Goal: Entertainment & Leisure: Consume media (video, audio)

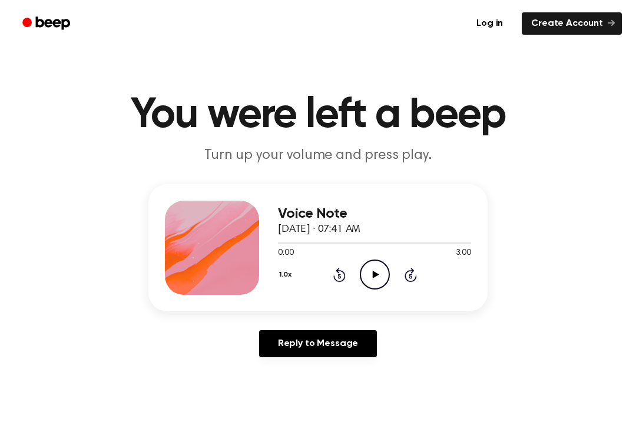
click at [372, 277] on icon "Play Audio" at bounding box center [375, 275] width 30 height 30
click at [382, 279] on icon "Pause Audio" at bounding box center [375, 275] width 30 height 30
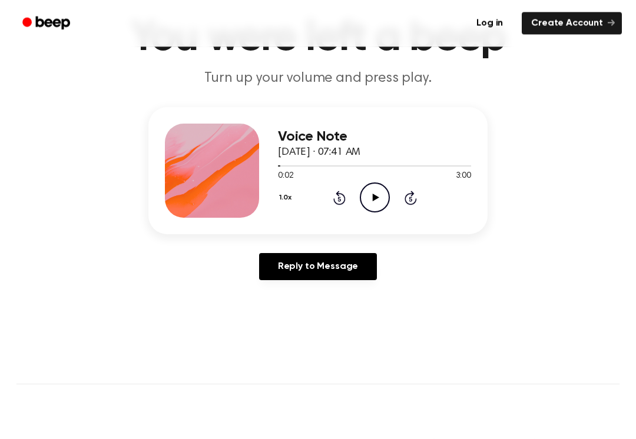
scroll to position [67, 0]
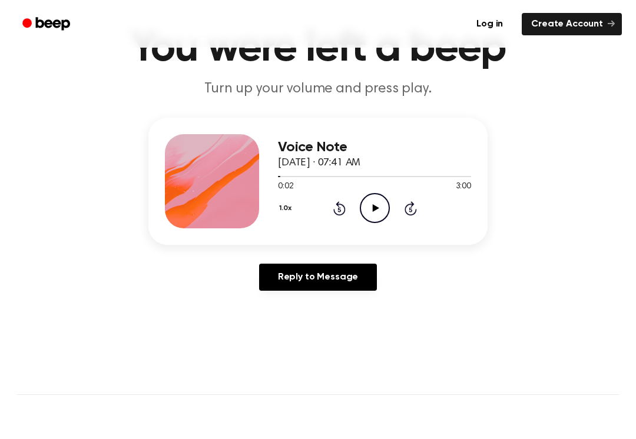
click at [368, 214] on icon "Play Audio" at bounding box center [375, 208] width 30 height 30
click at [378, 208] on icon "Pause Audio" at bounding box center [375, 208] width 30 height 30
click at [389, 180] on div at bounding box center [374, 175] width 193 height 9
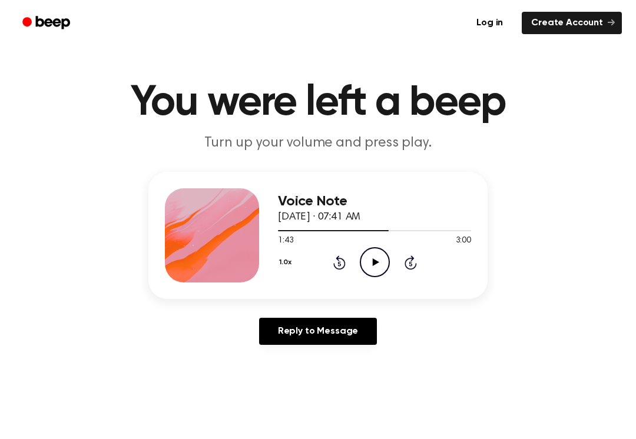
scroll to position [12, 0]
click at [334, 270] on icon "Rewind 5 seconds" at bounding box center [339, 262] width 13 height 15
click at [336, 265] on icon "Rewind 5 seconds" at bounding box center [339, 262] width 13 height 15
click at [338, 264] on icon at bounding box center [339, 264] width 3 height 5
click at [338, 266] on icon "Rewind 5 seconds" at bounding box center [339, 262] width 13 height 15
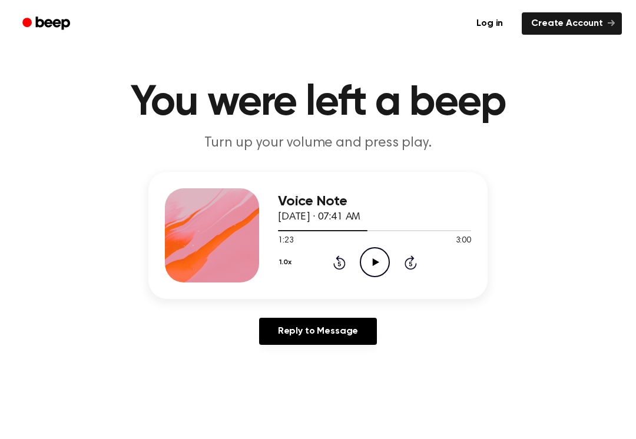
click at [330, 269] on div "1.0x Rewind 5 seconds Play Audio Skip 5 seconds" at bounding box center [374, 262] width 193 height 30
click at [330, 268] on div "1.0x Rewind 5 seconds Play Audio Skip 5 seconds" at bounding box center [374, 262] width 193 height 30
click at [333, 268] on icon "Rewind 5 seconds" at bounding box center [339, 262] width 13 height 15
click at [336, 263] on icon "Rewind 5 seconds" at bounding box center [339, 262] width 13 height 15
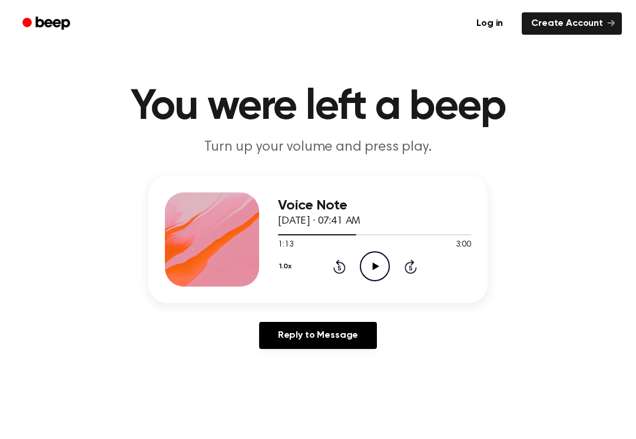
scroll to position [0, 0]
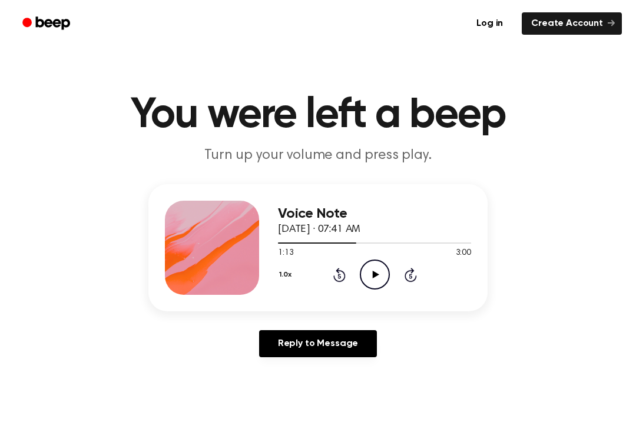
click at [345, 279] on icon at bounding box center [339, 275] width 12 height 14
click at [340, 276] on icon "Rewind 5 seconds" at bounding box center [339, 274] width 13 height 15
click at [343, 273] on icon at bounding box center [339, 275] width 12 height 14
click at [342, 275] on icon "Rewind 5 seconds" at bounding box center [339, 274] width 13 height 15
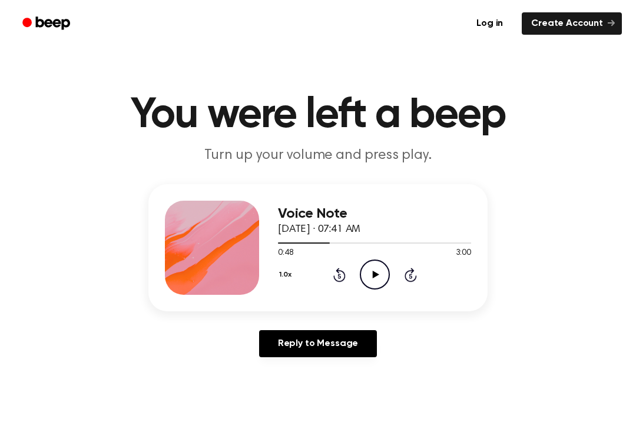
click at [333, 275] on icon "Rewind 5 seconds" at bounding box center [339, 274] width 13 height 15
click at [331, 273] on div "1.0x Rewind 5 seconds Play Audio Skip 5 seconds" at bounding box center [374, 275] width 193 height 30
click at [336, 267] on icon "Rewind 5 seconds" at bounding box center [339, 274] width 13 height 15
click at [338, 277] on icon "Rewind 5 seconds" at bounding box center [339, 274] width 13 height 15
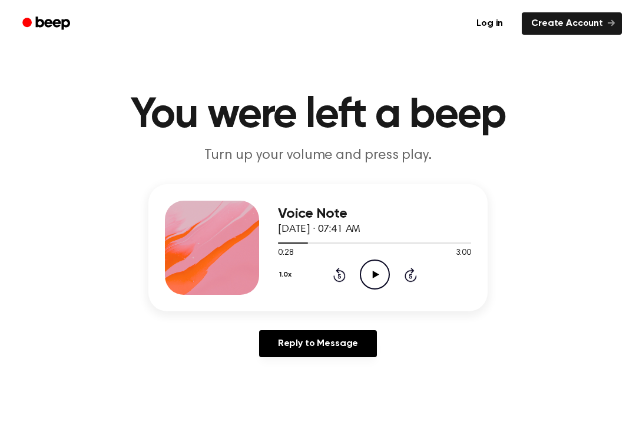
click at [335, 276] on icon at bounding box center [339, 275] width 12 height 14
click at [333, 276] on icon "Rewind 5 seconds" at bounding box center [339, 274] width 13 height 15
click at [332, 276] on div "1.0x Rewind 5 seconds Play Audio Skip 5 seconds" at bounding box center [374, 275] width 193 height 30
click at [330, 274] on div "1.0x Rewind 5 seconds Play Audio Skip 5 seconds" at bounding box center [374, 275] width 193 height 30
click at [335, 276] on icon at bounding box center [339, 275] width 12 height 14
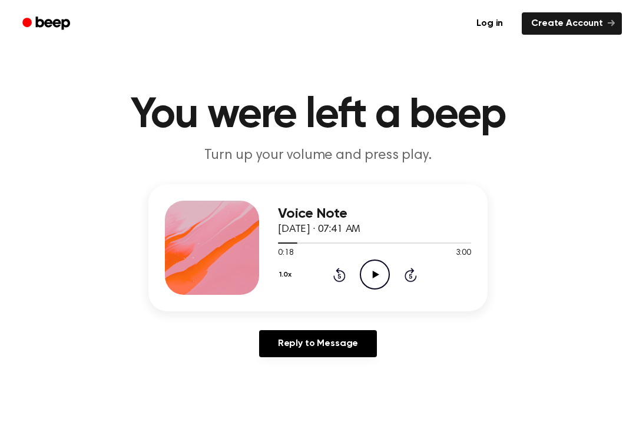
click at [335, 276] on icon at bounding box center [339, 275] width 12 height 14
click at [595, 389] on main "You were left a beep Turn up your volume and press play. Voice Note October 6, …" at bounding box center [318, 363] width 636 height 726
click at [345, 275] on icon at bounding box center [339, 275] width 12 height 14
click at [366, 275] on icon "Play Audio" at bounding box center [375, 275] width 30 height 30
click at [366, 274] on icon "Pause Audio" at bounding box center [375, 275] width 30 height 30
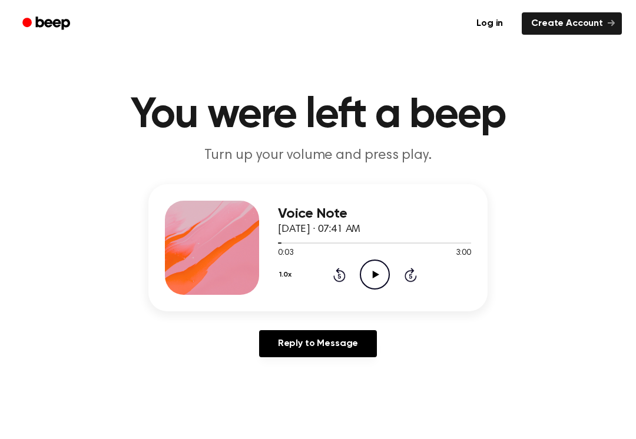
click at [335, 282] on icon "Rewind 5 seconds" at bounding box center [339, 274] width 13 height 15
click at [336, 283] on div "1.0x Rewind 5 seconds Play Audio Skip 5 seconds" at bounding box center [374, 275] width 193 height 30
click at [335, 286] on div "1.0x Rewind 5 seconds Play Audio Skip 5 seconds" at bounding box center [374, 275] width 193 height 30
click at [376, 287] on icon "Play Audio" at bounding box center [375, 275] width 30 height 30
click at [377, 272] on icon at bounding box center [374, 275] width 5 height 8
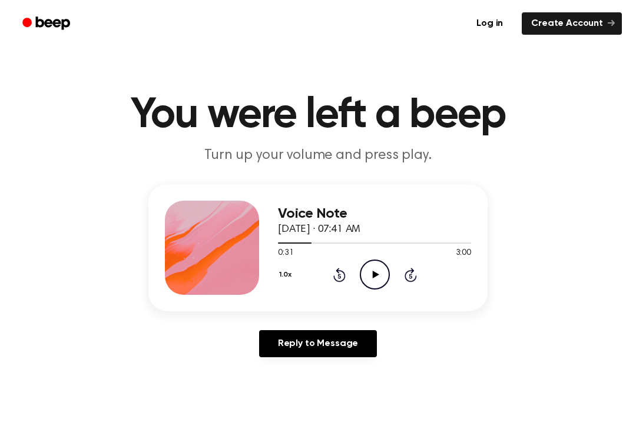
click at [368, 273] on icon "Play Audio" at bounding box center [375, 275] width 30 height 30
click at [372, 273] on icon "Pause Audio" at bounding box center [375, 275] width 30 height 30
click at [336, 280] on icon at bounding box center [339, 275] width 12 height 14
click at [339, 272] on icon at bounding box center [339, 275] width 12 height 14
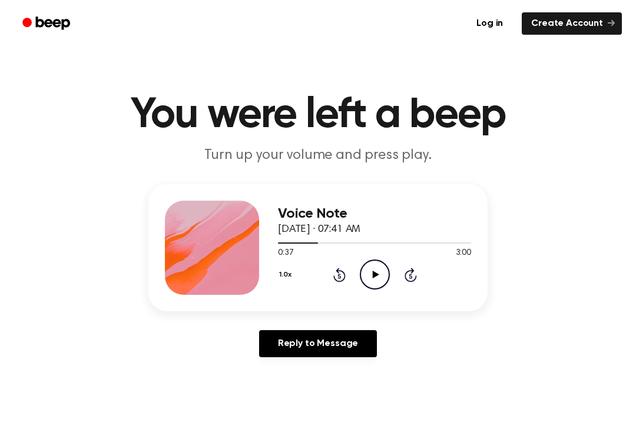
click at [340, 273] on icon "Rewind 5 seconds" at bounding box center [339, 274] width 13 height 15
click at [341, 273] on icon "Rewind 5 seconds" at bounding box center [339, 274] width 13 height 15
click at [339, 276] on icon "Rewind 5 seconds" at bounding box center [339, 274] width 13 height 15
click at [337, 273] on icon "Rewind 5 seconds" at bounding box center [339, 274] width 13 height 15
click at [337, 279] on icon "Rewind 5 seconds" at bounding box center [339, 274] width 13 height 15
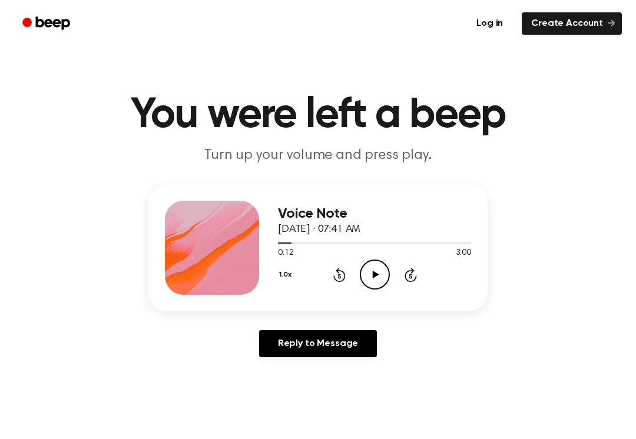
click at [339, 273] on icon at bounding box center [339, 275] width 12 height 14
click at [366, 267] on icon "Play Audio" at bounding box center [375, 275] width 30 height 30
click at [374, 270] on icon "Pause Audio" at bounding box center [375, 275] width 30 height 30
click at [368, 283] on icon "Play Audio" at bounding box center [375, 275] width 30 height 30
click at [376, 276] on icon at bounding box center [374, 275] width 5 height 8
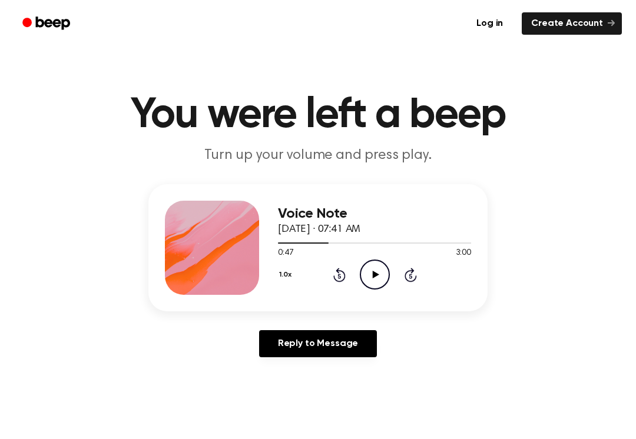
click at [372, 275] on icon "Play Audio" at bounding box center [375, 275] width 30 height 30
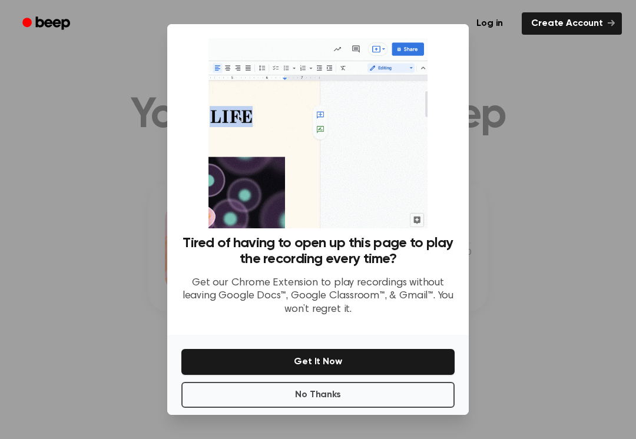
click at [233, 417] on div at bounding box center [318, 219] width 636 height 439
click at [238, 399] on button "No Thanks" at bounding box center [317, 395] width 273 height 26
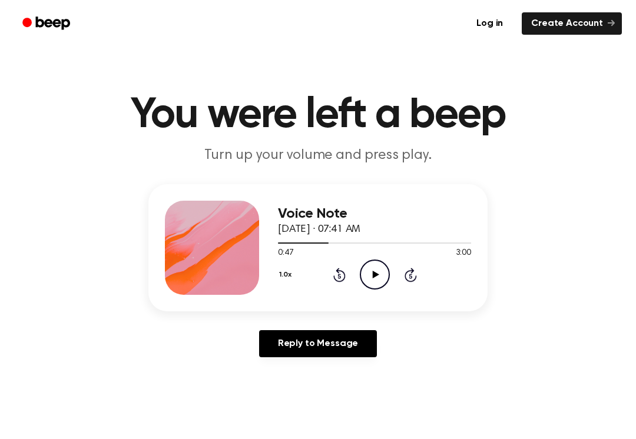
click at [383, 282] on icon "Play Audio" at bounding box center [375, 275] width 30 height 30
click at [375, 273] on icon "Pause Audio" at bounding box center [375, 275] width 30 height 30
click at [368, 274] on icon "Play Audio" at bounding box center [375, 275] width 30 height 30
click at [390, 257] on div "0:54 3:00" at bounding box center [374, 253] width 193 height 12
click at [375, 266] on icon "Pause Audio" at bounding box center [375, 275] width 30 height 30
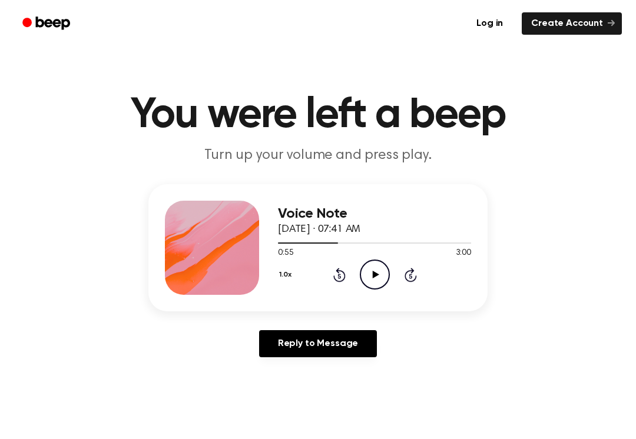
click at [362, 279] on icon "Play Audio" at bounding box center [375, 275] width 30 height 30
click at [371, 280] on icon "Pause Audio" at bounding box center [375, 275] width 30 height 30
click at [364, 269] on icon "Play Audio" at bounding box center [375, 275] width 30 height 30
click at [477, 257] on div "Voice Note October 6, 2025 · 07:41 AM 1:04 3:00 Your browser does not support t…" at bounding box center [317, 247] width 339 height 127
click at [369, 275] on icon "Pause Audio" at bounding box center [375, 275] width 30 height 30
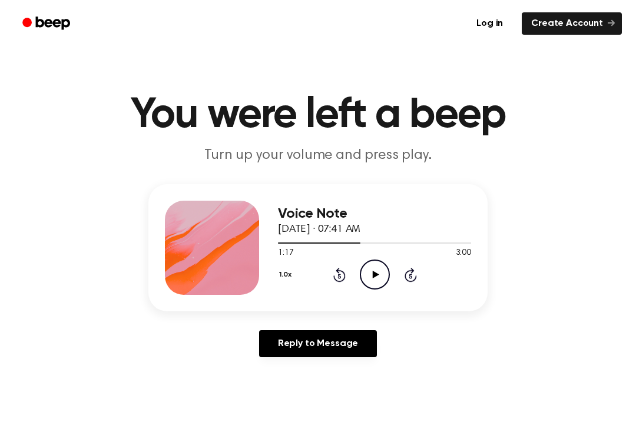
click at [371, 279] on icon "Play Audio" at bounding box center [375, 275] width 30 height 30
click at [386, 269] on icon "Pause Audio" at bounding box center [375, 275] width 30 height 30
click at [372, 270] on icon "Play Audio" at bounding box center [375, 275] width 30 height 30
click at [376, 280] on icon "Pause Audio" at bounding box center [375, 275] width 30 height 30
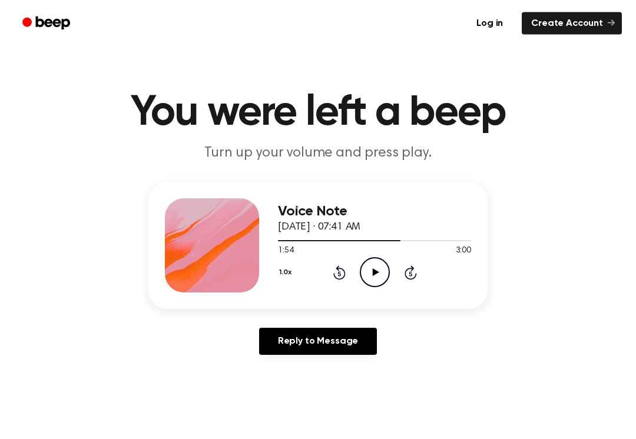
click at [376, 276] on icon "Play Audio" at bounding box center [375, 273] width 30 height 30
click at [369, 276] on icon "Pause Audio" at bounding box center [375, 272] width 30 height 30
click at [383, 270] on icon "Play Audio" at bounding box center [375, 272] width 30 height 30
click at [30, 424] on main "You were left a beep Turn up your volume and press play. Voice Note October 6, …" at bounding box center [318, 361] width 636 height 726
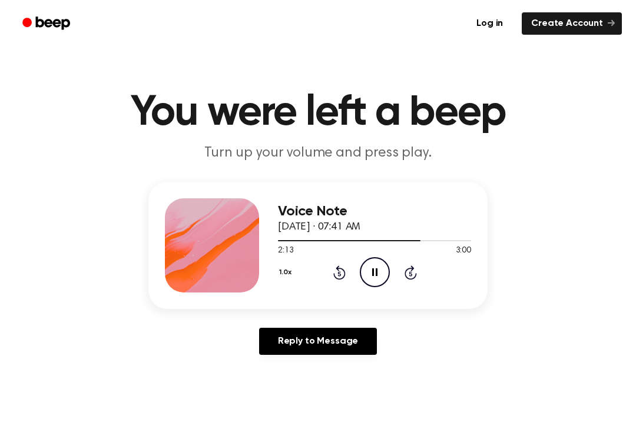
click at [385, 273] on icon "Pause Audio" at bounding box center [375, 272] width 30 height 30
click at [382, 272] on icon "Play Audio" at bounding box center [375, 272] width 30 height 30
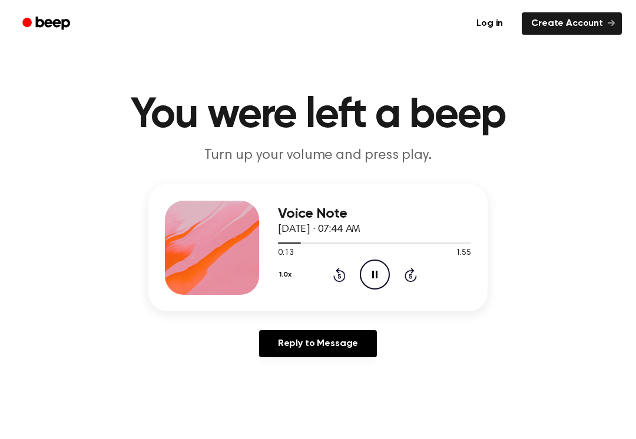
click at [376, 271] on icon at bounding box center [374, 275] width 5 height 8
click at [365, 272] on icon "Play Audio" at bounding box center [375, 275] width 30 height 30
click at [405, 401] on main "You were left a beep Turn up your volume and press play. Voice Note [DATE] · 07…" at bounding box center [318, 363] width 636 height 726
click at [364, 256] on div "0:46 1:55" at bounding box center [374, 253] width 193 height 12
click at [367, 282] on icon "Pause Audio" at bounding box center [375, 275] width 30 height 30
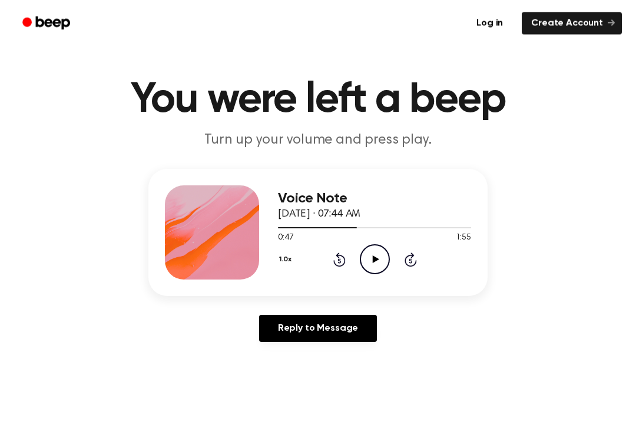
click at [377, 259] on icon at bounding box center [375, 260] width 6 height 8
click at [382, 253] on icon "Pause Audio" at bounding box center [375, 259] width 30 height 30
click at [365, 271] on icon "Play Audio" at bounding box center [375, 259] width 30 height 30
click at [363, 272] on icon "Pause Audio" at bounding box center [375, 259] width 30 height 30
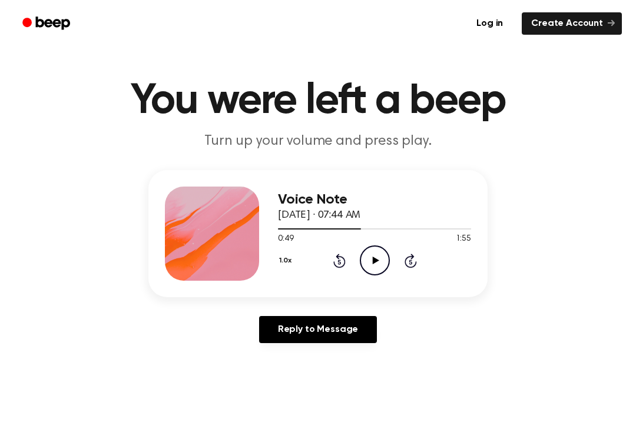
scroll to position [7, 0]
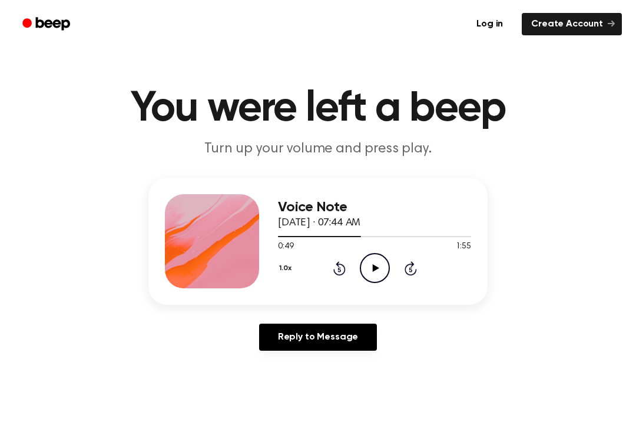
click at [379, 272] on icon "Play Audio" at bounding box center [375, 268] width 30 height 30
click at [378, 267] on icon "Pause Audio" at bounding box center [375, 268] width 30 height 30
click at [381, 270] on icon "Play Audio" at bounding box center [375, 268] width 30 height 30
click at [376, 267] on icon at bounding box center [374, 268] width 5 height 8
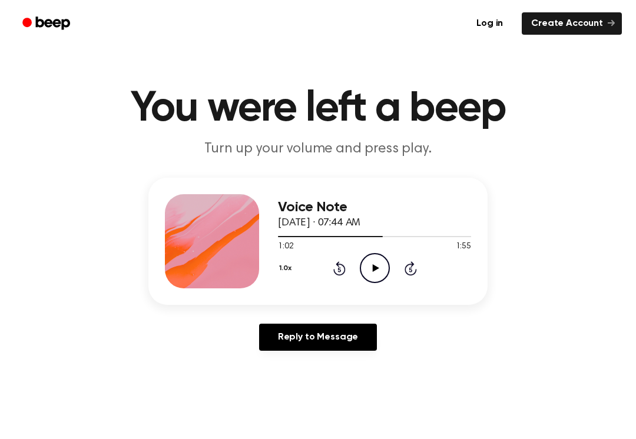
click at [365, 262] on icon "Play Audio" at bounding box center [375, 268] width 30 height 30
click at [365, 264] on icon "Pause Audio" at bounding box center [375, 268] width 30 height 30
click at [338, 273] on icon "Rewind 5 seconds" at bounding box center [339, 268] width 13 height 15
click at [367, 268] on icon "Play Audio" at bounding box center [375, 268] width 30 height 30
click at [377, 279] on icon "Pause Audio" at bounding box center [375, 268] width 30 height 30
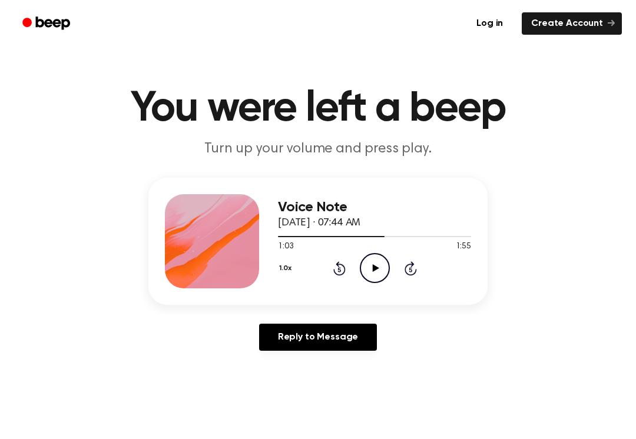
click at [374, 259] on icon "Play Audio" at bounding box center [375, 268] width 30 height 30
click at [378, 265] on icon "Pause Audio" at bounding box center [375, 268] width 30 height 30
click at [343, 261] on icon "Rewind 5 seconds" at bounding box center [339, 268] width 13 height 15
click at [361, 254] on icon "Play Audio" at bounding box center [375, 268] width 30 height 30
click at [376, 266] on icon at bounding box center [374, 268] width 5 height 8
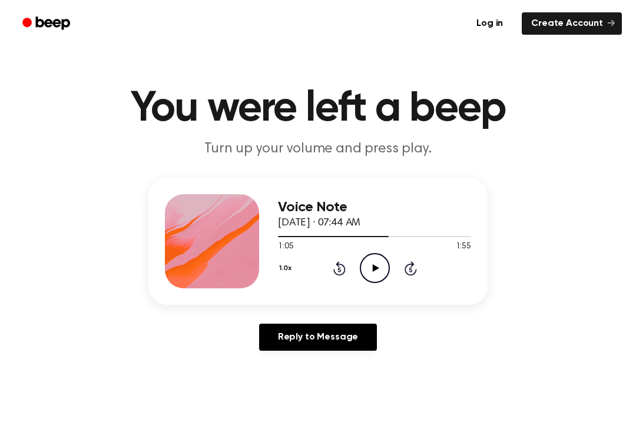
click at [368, 264] on icon "Play Audio" at bounding box center [375, 268] width 30 height 30
click at [374, 280] on icon "Pause Audio" at bounding box center [375, 268] width 30 height 30
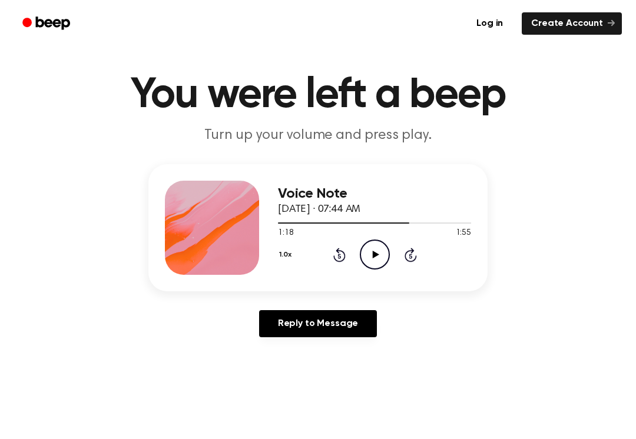
scroll to position [21, 0]
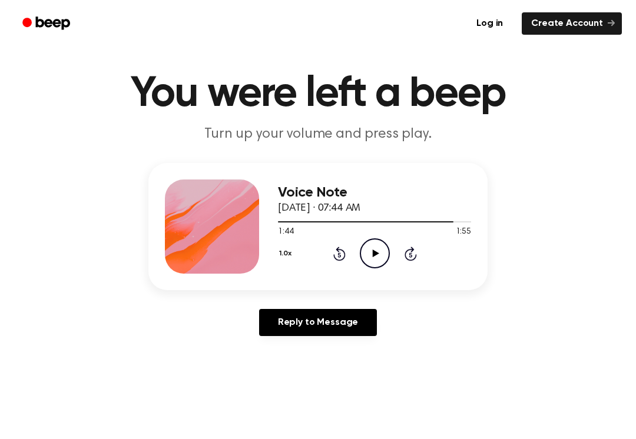
click at [365, 259] on icon "Play Audio" at bounding box center [375, 254] width 30 height 30
click at [378, 242] on icon "Pause Audio" at bounding box center [375, 254] width 30 height 30
